Goal: Transaction & Acquisition: Purchase product/service

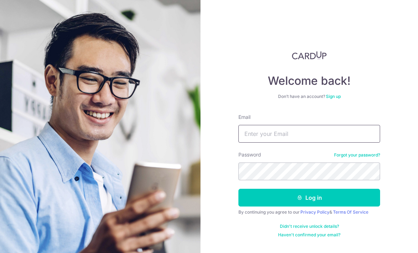
click at [309, 133] on input "Email" at bounding box center [309, 134] width 142 height 18
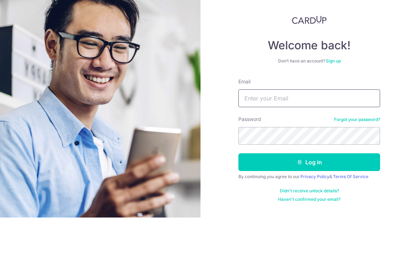
scroll to position [23, 0]
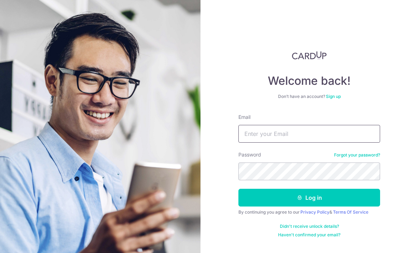
click at [317, 125] on input "Email" at bounding box center [309, 134] width 142 height 18
click at [351, 125] on input "Email" at bounding box center [309, 134] width 142 height 18
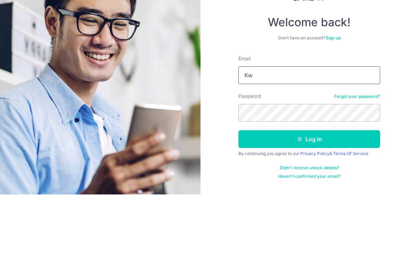
type input "K"
type input "Weichongyap@ymail.com"
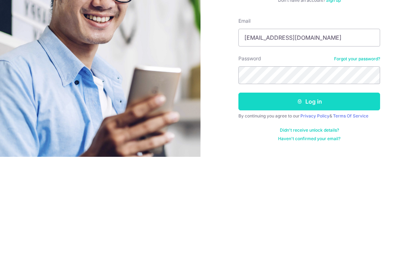
click at [328, 188] on button "Log in" at bounding box center [309, 197] width 142 height 18
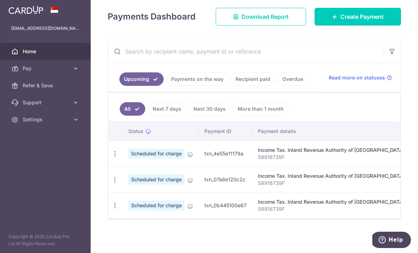
scroll to position [102, 0]
click at [167, 86] on link "Payments on the way" at bounding box center [198, 78] width 62 height 13
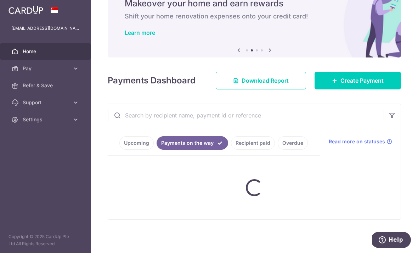
scroll to position [45, 0]
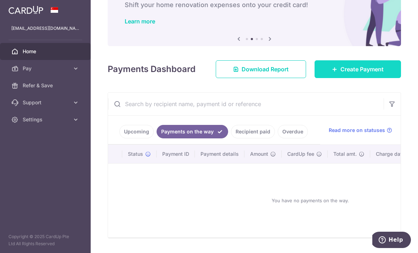
click at [349, 78] on link "Create Payment" at bounding box center [358, 69] width 86 height 18
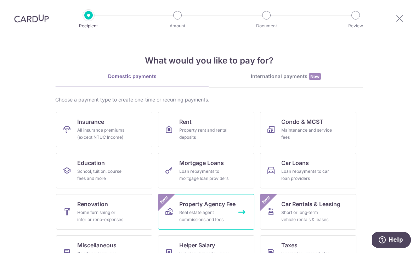
click at [233, 204] on span "Property Agency Fee" at bounding box center [207, 203] width 56 height 9
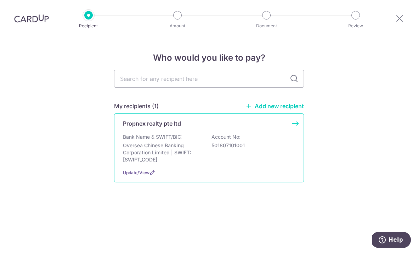
click at [291, 144] on div "Bank Name & SWIFT/BIC: Oversea Chinese Banking Corporation Limited | SWIFT: OCB…" at bounding box center [209, 148] width 172 height 30
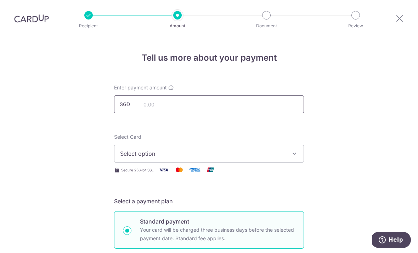
click at [267, 108] on input "text" at bounding box center [209, 104] width 190 height 18
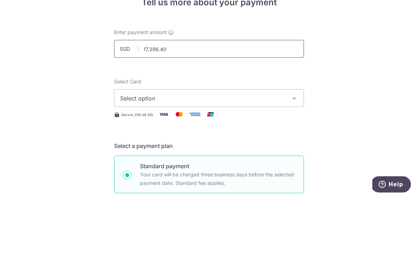
scroll to position [23, 0]
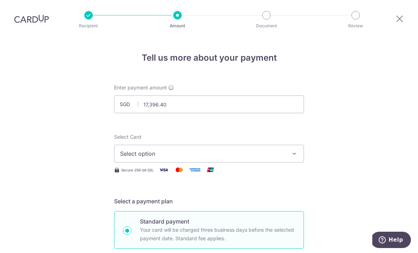
click at [294, 145] on button "Select option" at bounding box center [209, 154] width 190 height 18
type input "17,396.40"
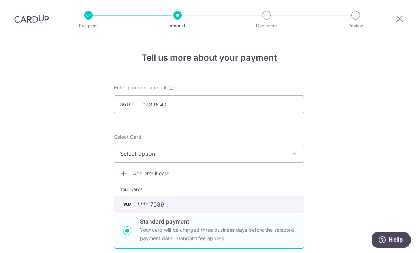
click at [261, 196] on link "**** 7589" at bounding box center [208, 204] width 189 height 17
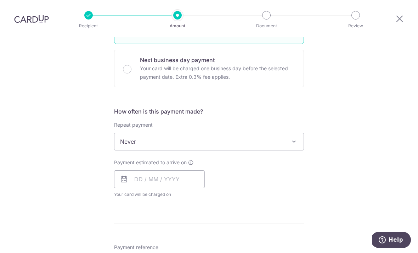
scroll to position [204, 0]
click at [294, 137] on span at bounding box center [294, 141] width 9 height 9
click at [190, 170] on input "text" at bounding box center [159, 179] width 91 height 18
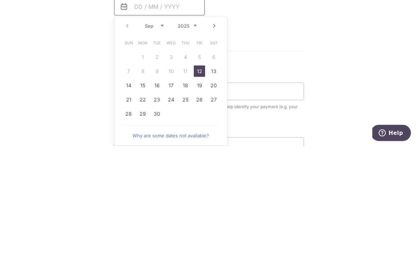
scroll to position [264, 0]
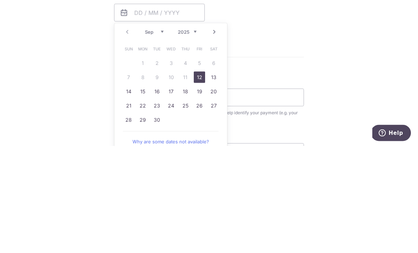
click at [217, 178] on link "13" at bounding box center [213, 183] width 11 height 11
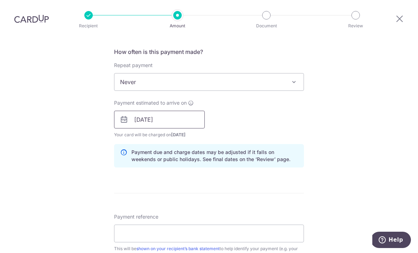
click at [192, 111] on input "13/09/2025" at bounding box center [159, 120] width 91 height 18
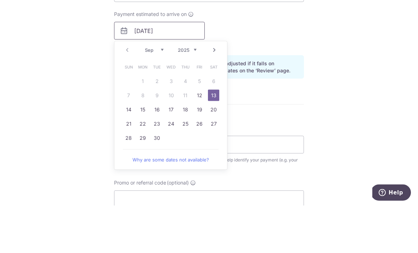
scroll to position [306, 0]
click at [129, 151] on link "14" at bounding box center [128, 156] width 11 height 11
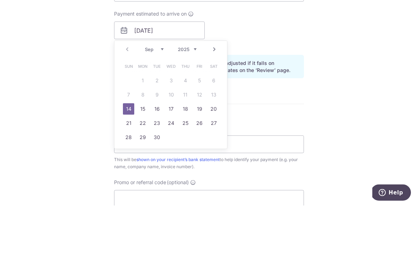
type input "[DATE]"
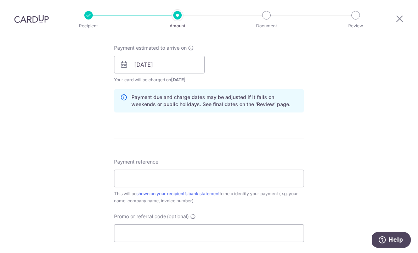
scroll to position [319, 0]
click at [174, 169] on input "Payment reference" at bounding box center [209, 178] width 190 height 18
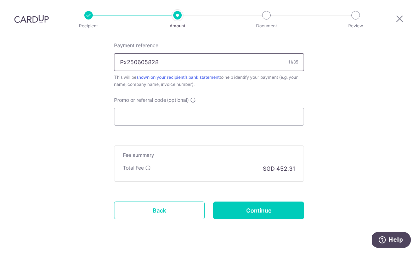
scroll to position [434, 0]
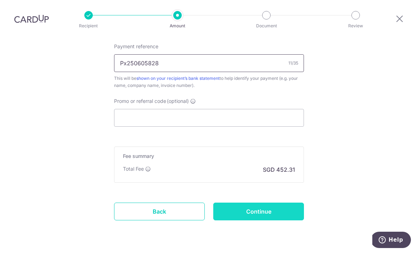
type input "Px250605828"
click at [282, 202] on input "Continue" at bounding box center [258, 211] width 91 height 18
type input "Create Schedule"
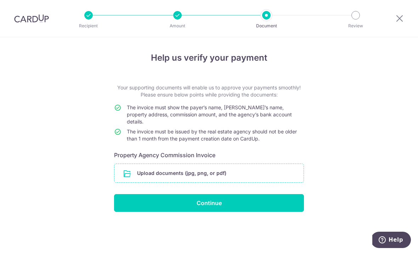
click at [214, 164] on input "file" at bounding box center [208, 173] width 189 height 18
click at [232, 169] on input "file" at bounding box center [208, 173] width 189 height 18
click at [262, 165] on input "file" at bounding box center [208, 173] width 189 height 18
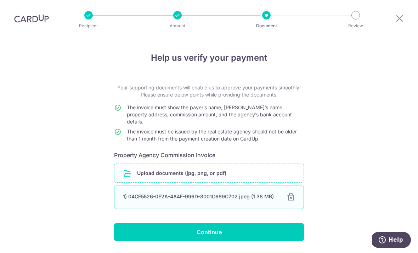
click at [262, 194] on div "1) 04CE5526-0E2A-4A4F-996D-8001C689C702.jpeg (1.38 MB)" at bounding box center [200, 196] width 155 height 7
click at [259, 194] on div "1) 04CE5526-0E2A-4A4F-996D-8001C689C702.jpeg (1.38 MB)" at bounding box center [200, 196] width 155 height 7
click at [294, 193] on div at bounding box center [291, 197] width 9 height 9
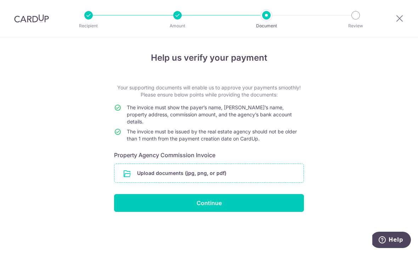
click at [272, 168] on input "file" at bounding box center [208, 173] width 189 height 18
click at [232, 169] on input "file" at bounding box center [208, 173] width 189 height 18
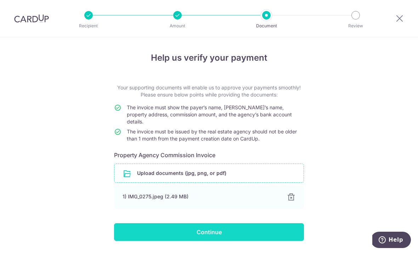
click at [242, 225] on input "Continue" at bounding box center [209, 232] width 190 height 18
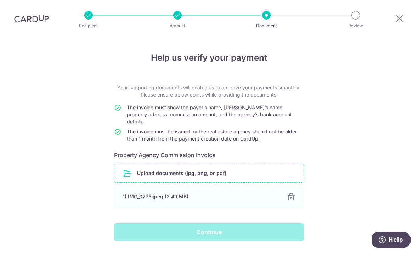
click at [216, 226] on div "Continue" at bounding box center [209, 232] width 198 height 18
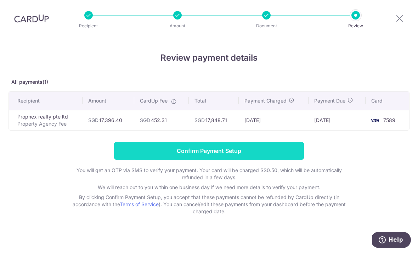
click at [264, 151] on input "Confirm Payment Setup" at bounding box center [209, 151] width 190 height 18
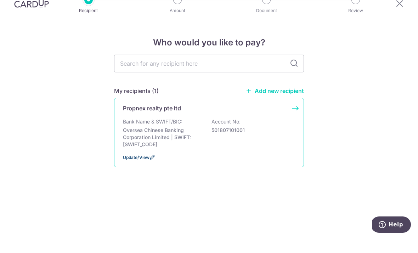
click at [137, 170] on span "Update/View" at bounding box center [136, 172] width 27 height 5
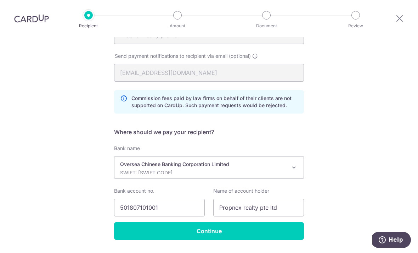
scroll to position [146, 0]
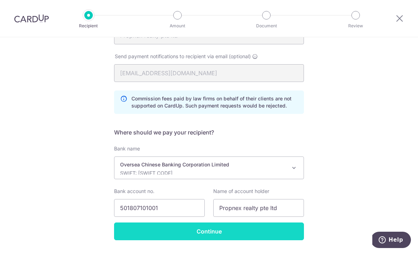
click at [267, 234] on input "Continue" at bounding box center [209, 231] width 190 height 18
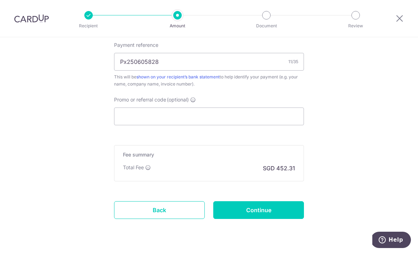
scroll to position [434, 0]
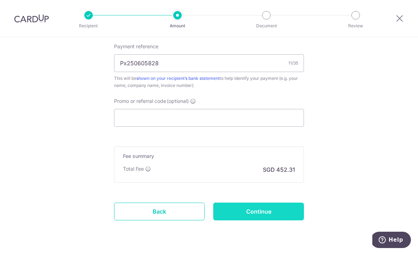
click at [269, 216] on input "Continue" at bounding box center [258, 211] width 91 height 18
type input "Update Schedule"
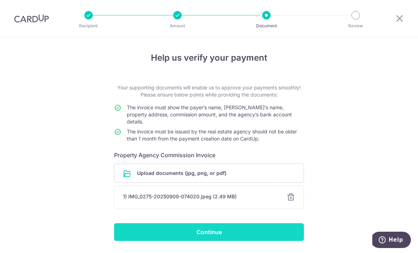
click at [260, 235] on input "Continue" at bounding box center [209, 232] width 190 height 18
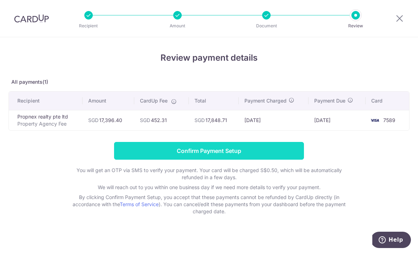
click at [269, 156] on input "Confirm Payment Setup" at bounding box center [209, 151] width 190 height 18
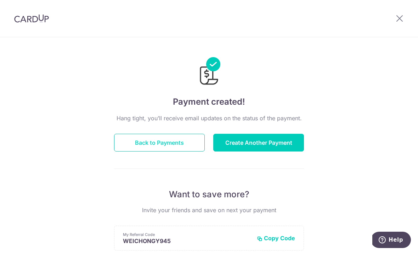
click at [115, 143] on button "Back to Payments" at bounding box center [159, 143] width 91 height 18
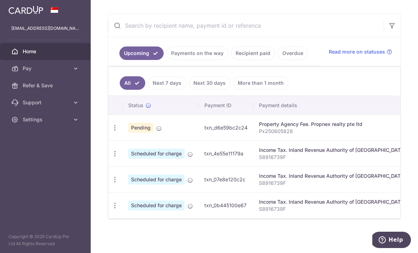
scroll to position [128, 0]
